Goal: Task Accomplishment & Management: Manage account settings

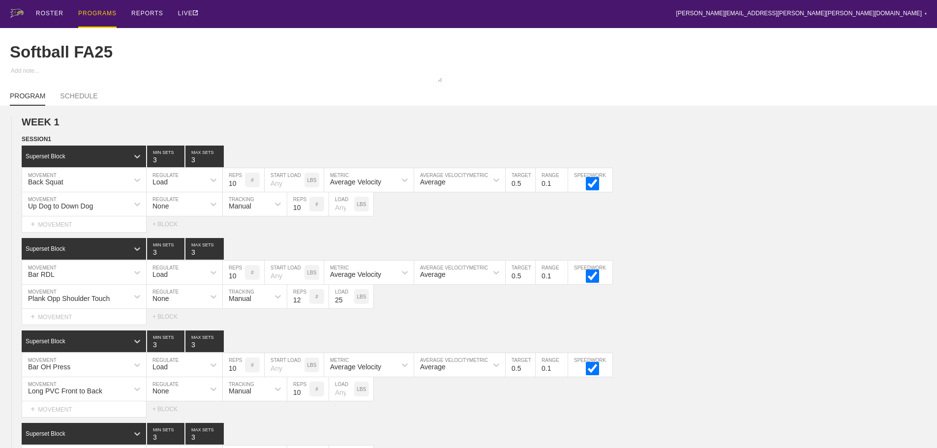
scroll to position [2467, 0]
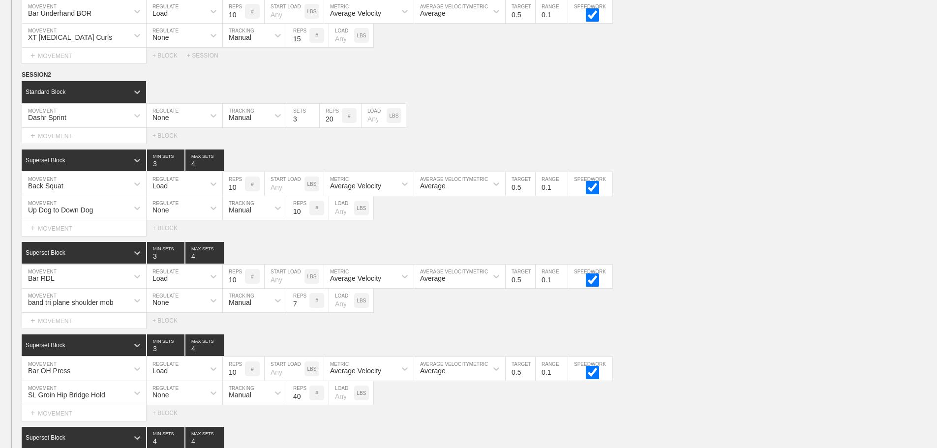
click at [678, 236] on div "Select... MOVEMENT + MOVEMENT + BLOCK" at bounding box center [468, 228] width 937 height 16
click at [739, 191] on div "Back Squat MOVEMENT Load REGULATE 10 REPS # START LOAD LBS Average Velocity MET…" at bounding box center [468, 184] width 937 height 24
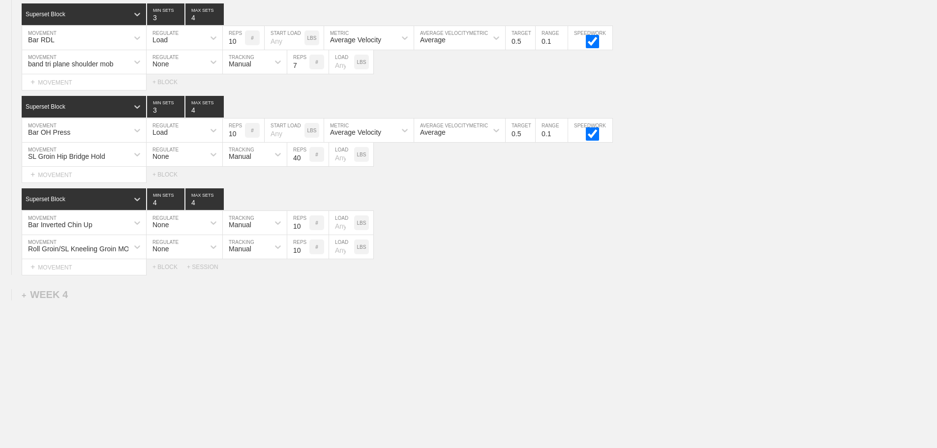
scroll to position [2713, 0]
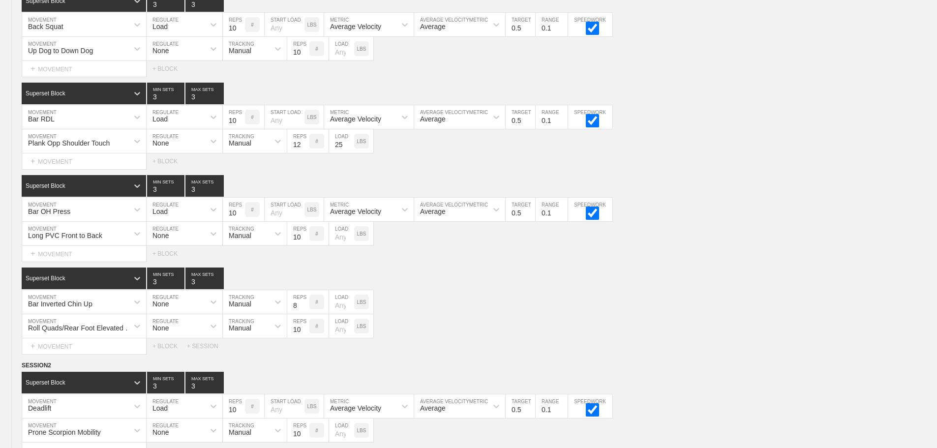
scroll to position [0, 0]
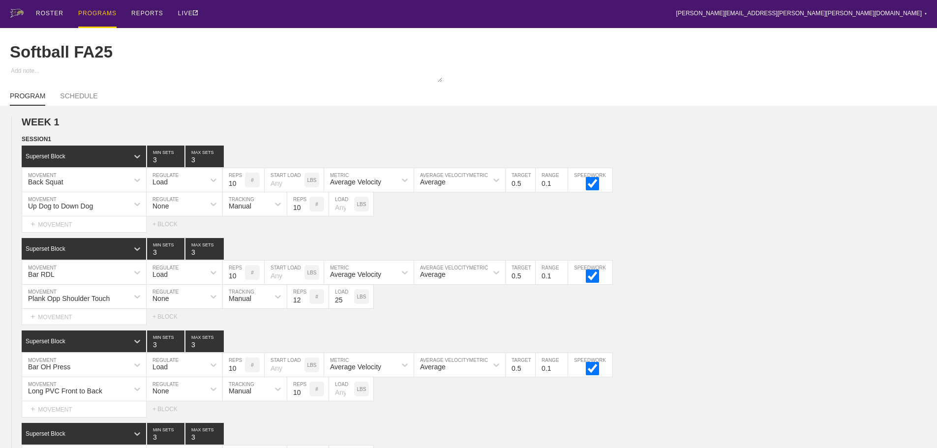
click at [93, 9] on div "PROGRAMS" at bounding box center [97, 14] width 38 height 28
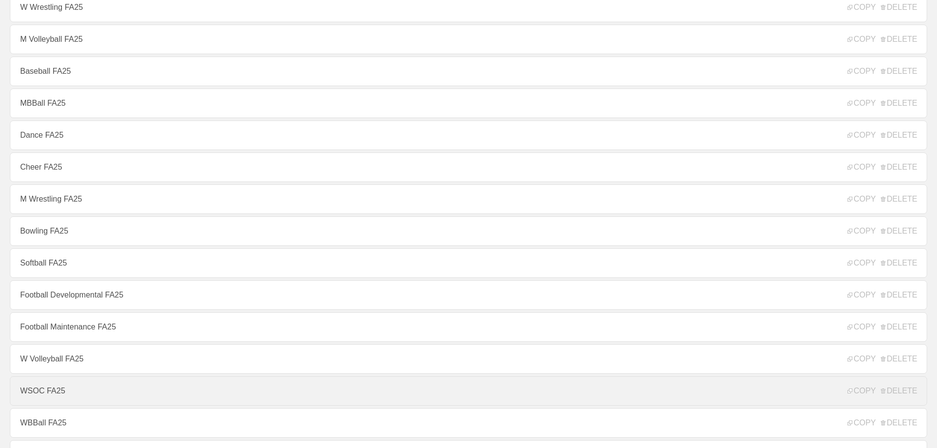
scroll to position [148, 0]
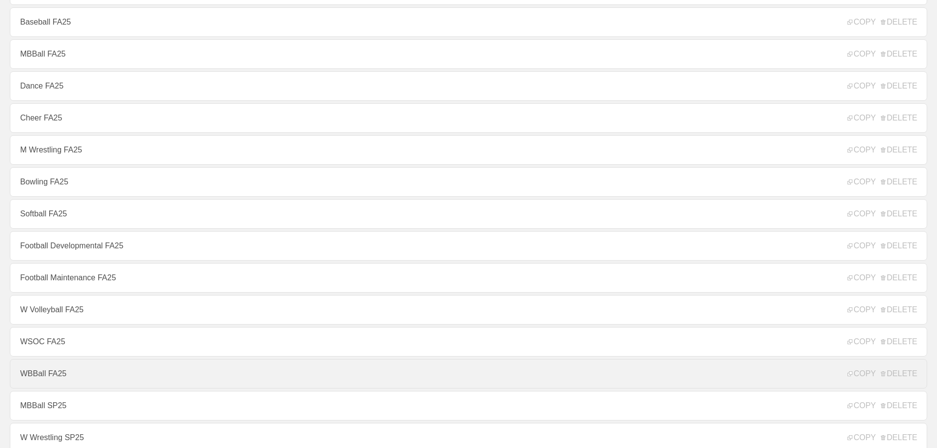
click at [35, 375] on link "WBBall FA25" at bounding box center [468, 374] width 917 height 30
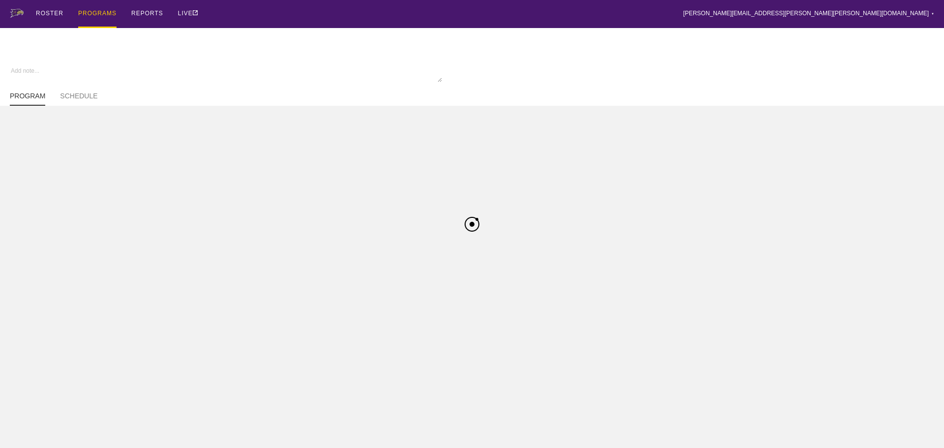
type textarea "x"
type input "WBBall FA25"
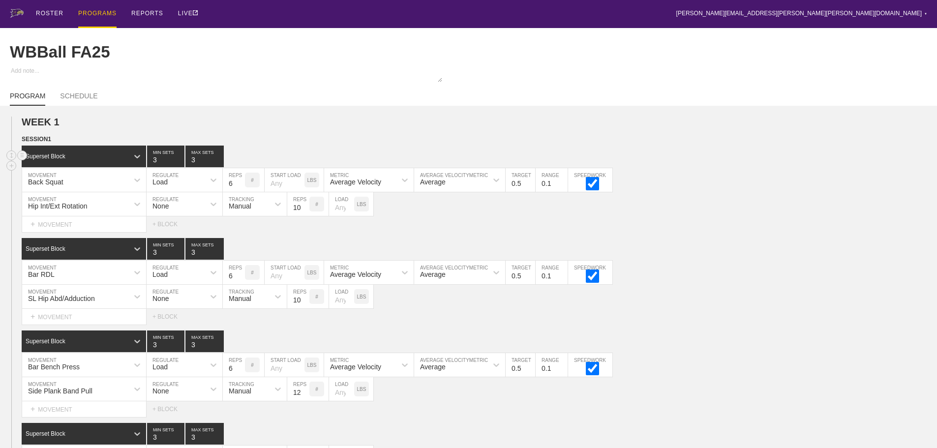
click at [718, 167] on div "Superset Block 3 MIN SETS 3 MAX SETS" at bounding box center [479, 157] width 915 height 22
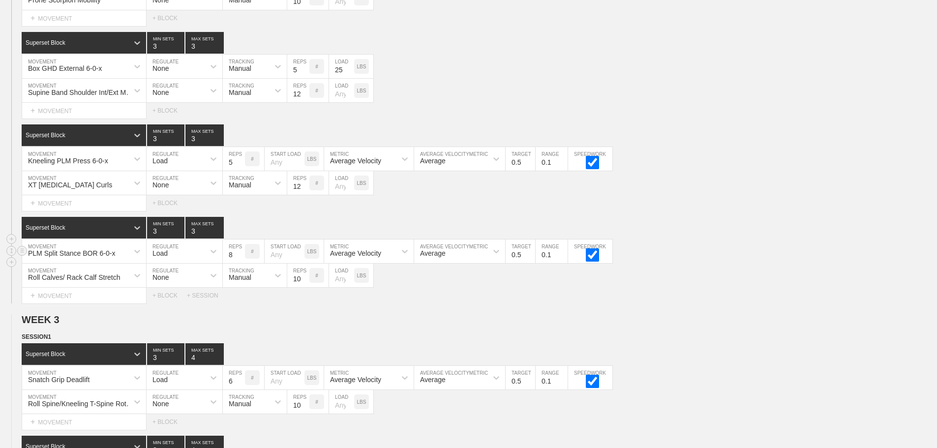
scroll to position [2164, 0]
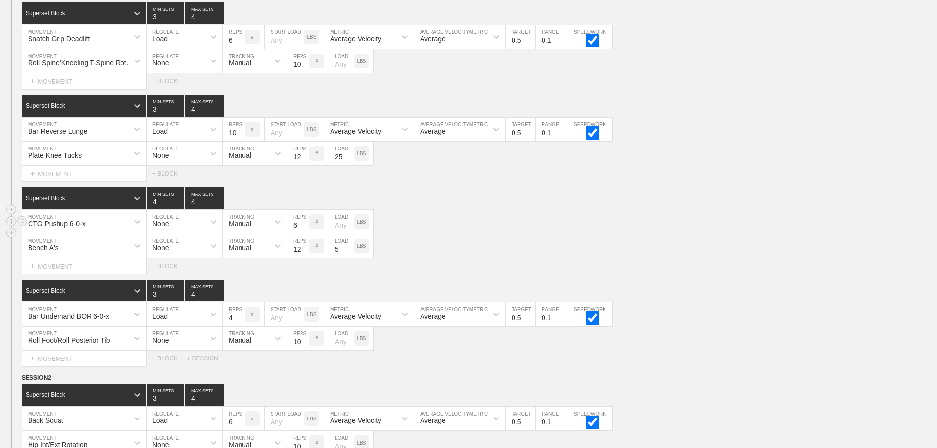
click at [656, 234] on div "CTG Pushup 6-0-x MOVEMENT None REGULATE Manual TRACKING 6 REPS # LOAD LBS" at bounding box center [468, 222] width 937 height 24
click at [781, 139] on div "Bar Reverse Lunge MOVEMENT Load REGULATE 10 REPS # START LOAD LBS Average Veloc…" at bounding box center [468, 130] width 937 height 24
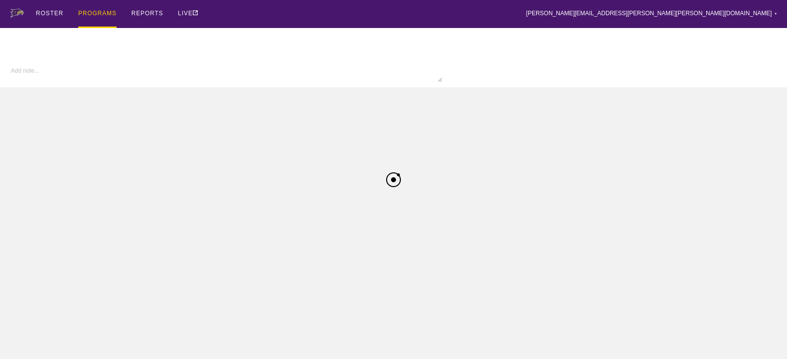
type input "Football SP25"
type textarea "x"
